Goal: Task Accomplishment & Management: Manage account settings

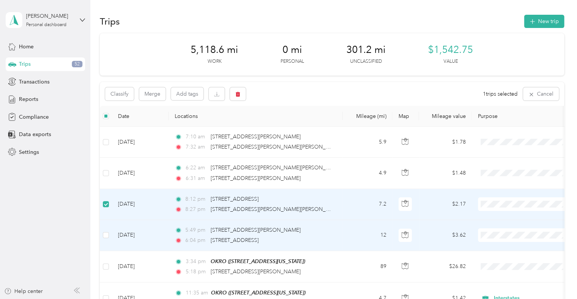
click at [107, 239] on td at bounding box center [106, 235] width 12 height 31
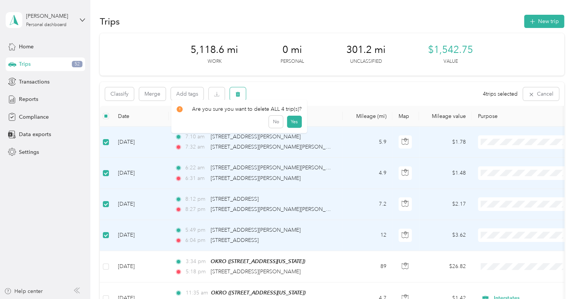
click at [240, 93] on icon "button" at bounding box center [237, 93] width 5 height 5
click at [291, 120] on button "Yes" at bounding box center [293, 125] width 15 height 12
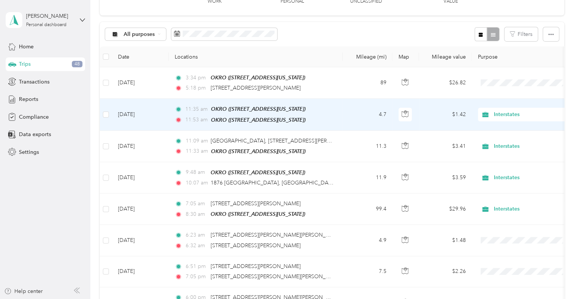
scroll to position [66, 0]
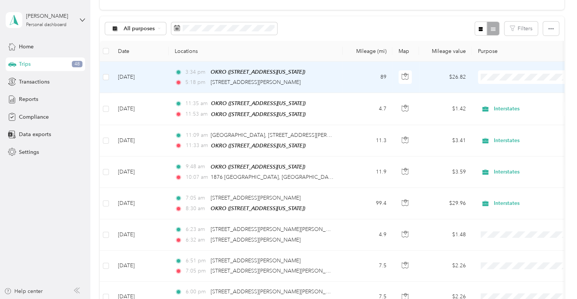
click at [495, 88] on span "Interstates" at bounding box center [524, 87] width 83 height 8
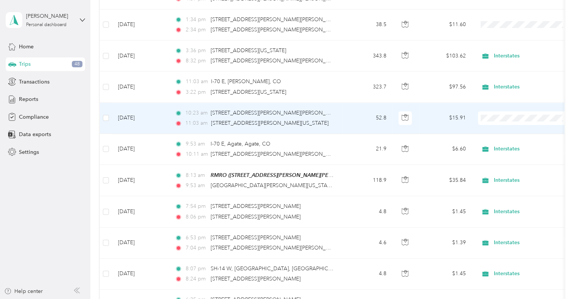
scroll to position [581, 0]
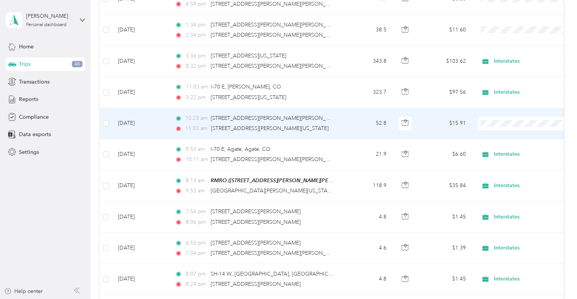
click at [521, 133] on li "Interstates" at bounding box center [525, 131] width 94 height 13
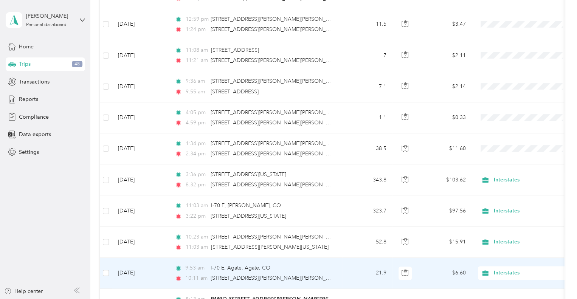
scroll to position [463, 0]
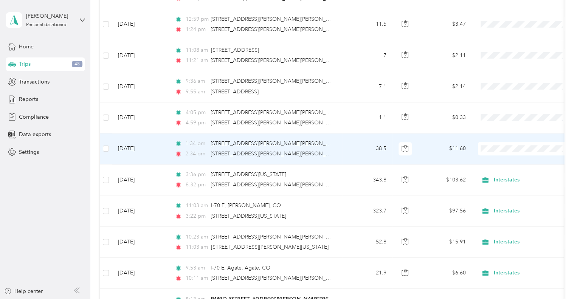
click at [339, 152] on td "1:34 pm [STREET_ADDRESS][PERSON_NAME][PERSON_NAME] 2:34 pm 476288 [PERSON_NAME]…" at bounding box center [256, 148] width 174 height 31
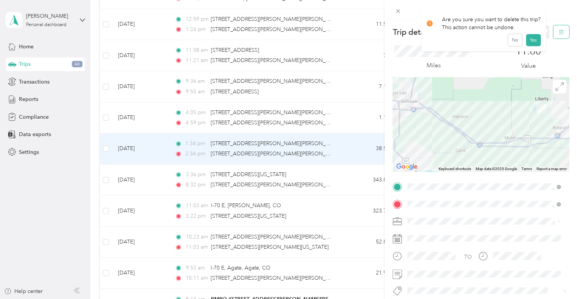
click at [558, 34] on icon "button" at bounding box center [560, 31] width 5 height 5
click at [532, 43] on button "Yes" at bounding box center [532, 41] width 15 height 12
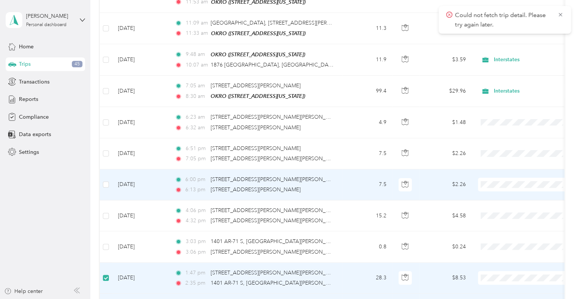
scroll to position [175, 0]
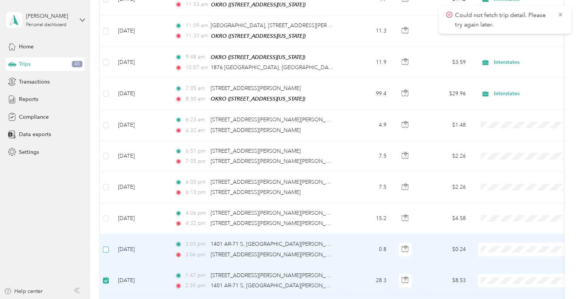
click at [106, 250] on label at bounding box center [106, 249] width 6 height 8
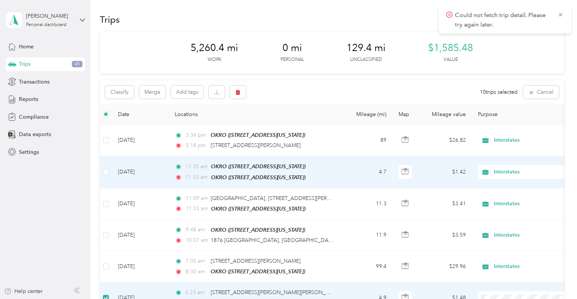
scroll to position [0, 0]
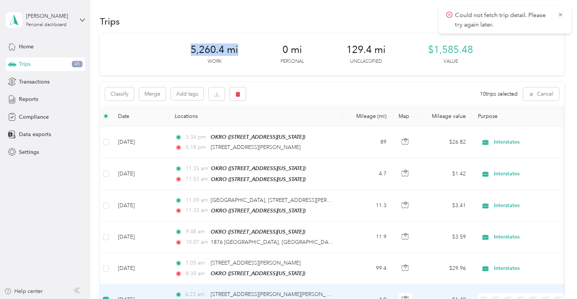
drag, startPoint x: 238, startPoint y: 49, endPoint x: 153, endPoint y: 54, distance: 85.2
click at [153, 54] on div "5,260.4 mi Work 0 mi Personal 129.4 mi Unclassified $1,585.48 Value" at bounding box center [332, 54] width 464 height 42
click at [243, 98] on button "button" at bounding box center [238, 93] width 16 height 13
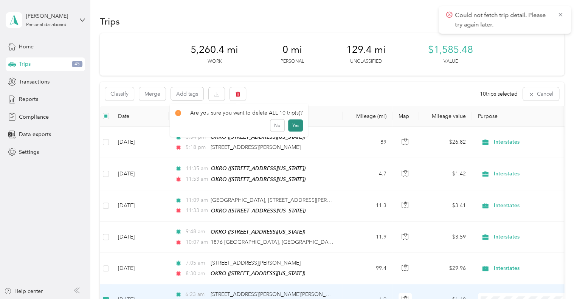
click at [295, 125] on button "Yes" at bounding box center [295, 125] width 15 height 12
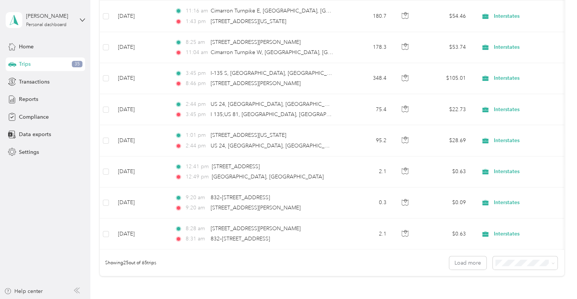
scroll to position [740, 0]
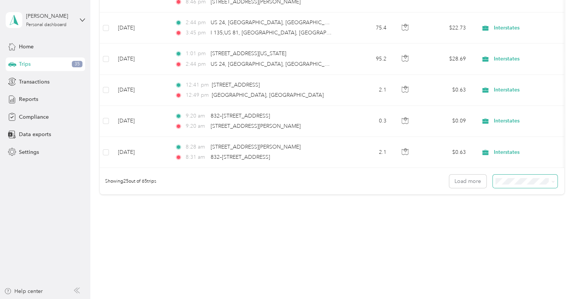
click at [548, 183] on span at bounding box center [551, 181] width 6 height 8
click at [551, 181] on icon at bounding box center [552, 181] width 3 height 3
click at [512, 220] on div "100 per load" at bounding box center [523, 218] width 54 height 8
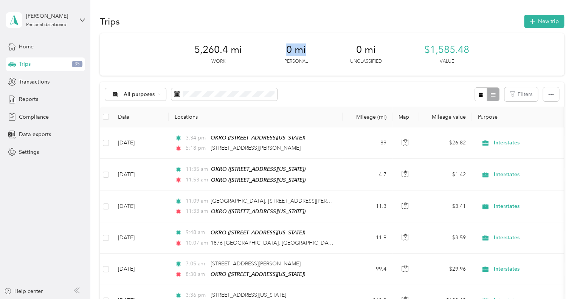
drag, startPoint x: 305, startPoint y: 47, endPoint x: 273, endPoint y: 48, distance: 32.1
click at [273, 48] on div "5,260.4 mi Work 0 mi Personal 0 mi Unclassified $1,585.48 Value" at bounding box center [332, 54] width 464 height 42
click at [38, 101] on div "Reports" at bounding box center [45, 100] width 79 height 14
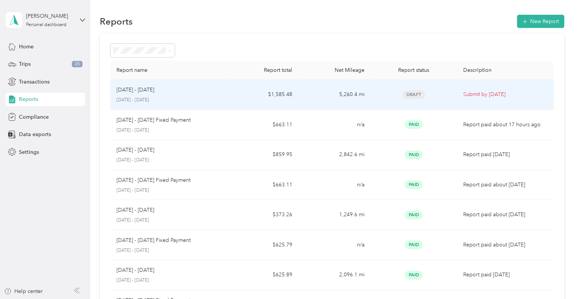
click at [215, 92] on div "[DATE] - [DATE]" at bounding box center [168, 90] width 104 height 8
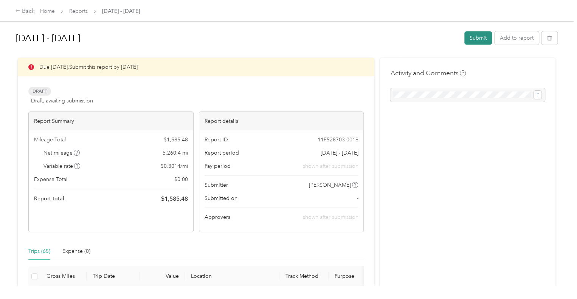
click at [472, 35] on button "Submit" at bounding box center [478, 37] width 28 height 13
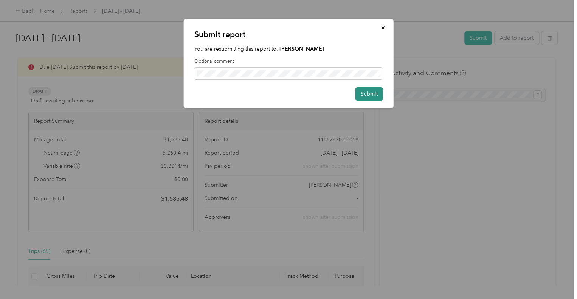
click at [359, 95] on button "Submit" at bounding box center [369, 93] width 28 height 13
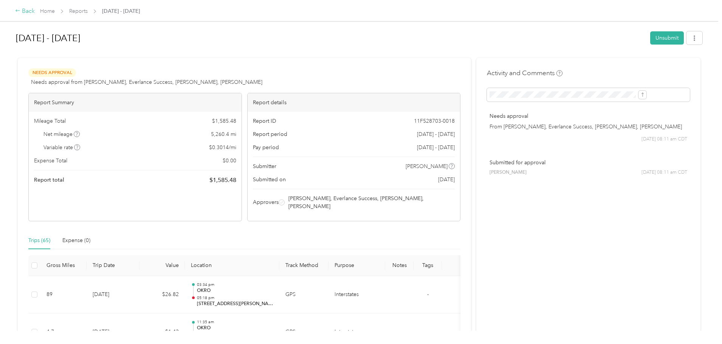
click at [35, 10] on div "Back" at bounding box center [25, 11] width 20 height 9
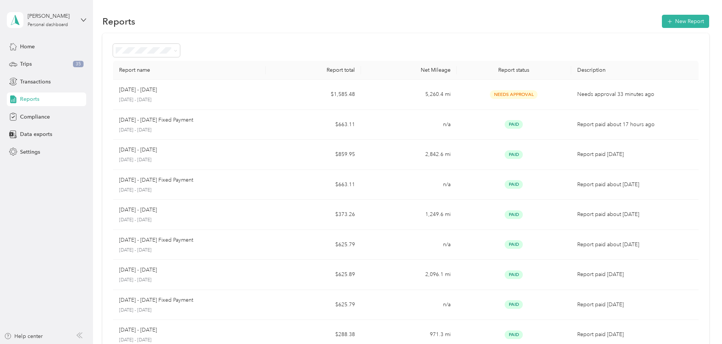
click at [16, 39] on div "Dakota J. Arnold Personal dashboard Home Trips 35 Transactions Reports Complian…" at bounding box center [46, 79] width 79 height 159
click at [25, 42] on div "Home" at bounding box center [46, 47] width 79 height 14
